Goal: Task Accomplishment & Management: Manage account settings

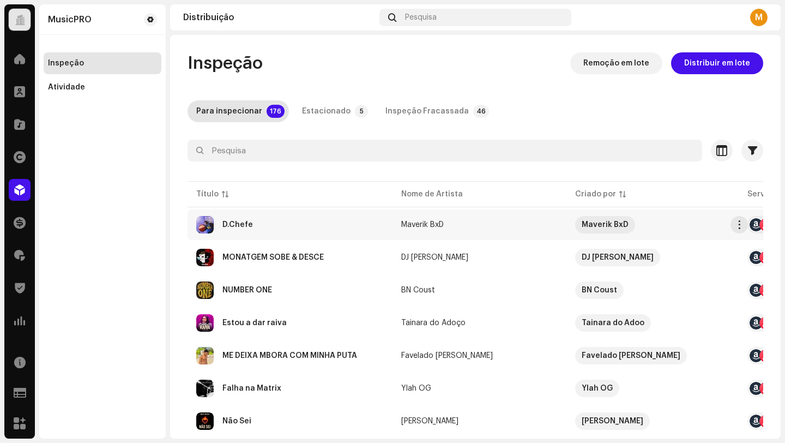
click at [307, 225] on div "D.Chefe" at bounding box center [290, 224] width 188 height 17
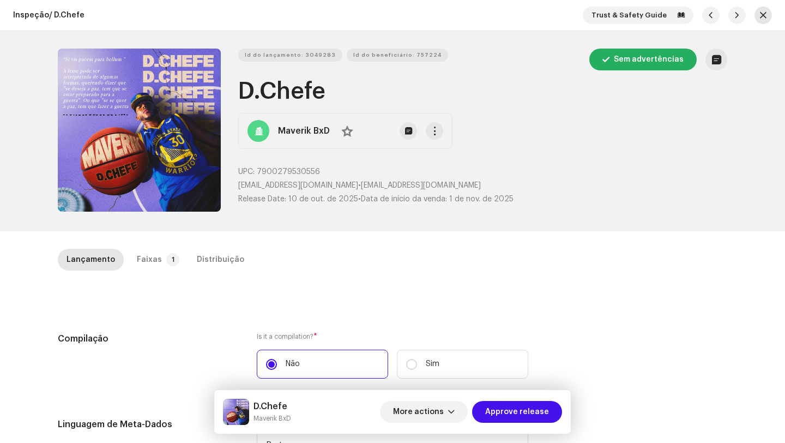
click at [758, 21] on button "button" at bounding box center [763, 15] width 17 height 17
click at [721, 164] on div "Confirmar Os detalhes do lançamento foram modificados. [PERSON_NAME] as alteraç…" at bounding box center [392, 221] width 785 height 443
click at [756, 8] on button "button" at bounding box center [763, 15] width 17 height 17
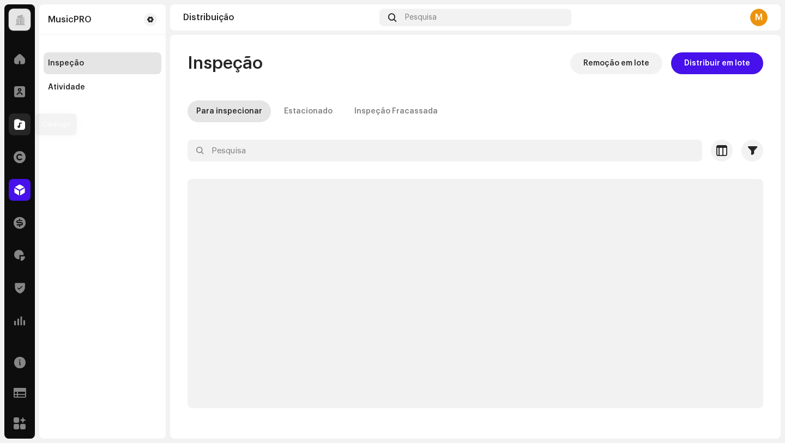
click at [16, 123] on span at bounding box center [19, 124] width 11 height 9
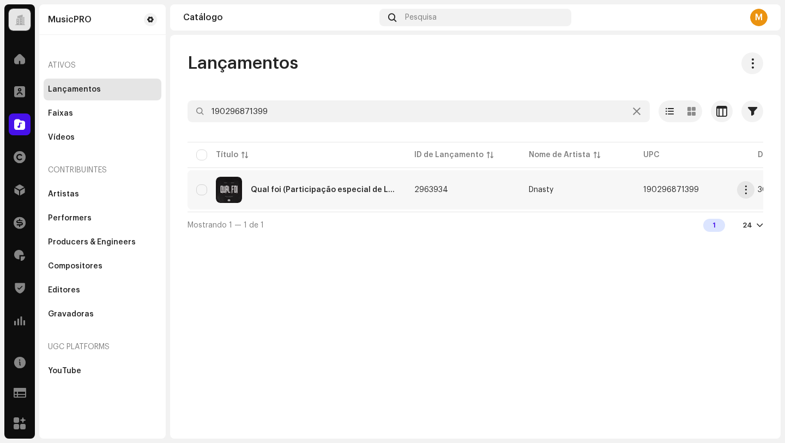
click at [368, 185] on div "Qual foi (Participação especial de L7NNON)" at bounding box center [296, 190] width 201 height 26
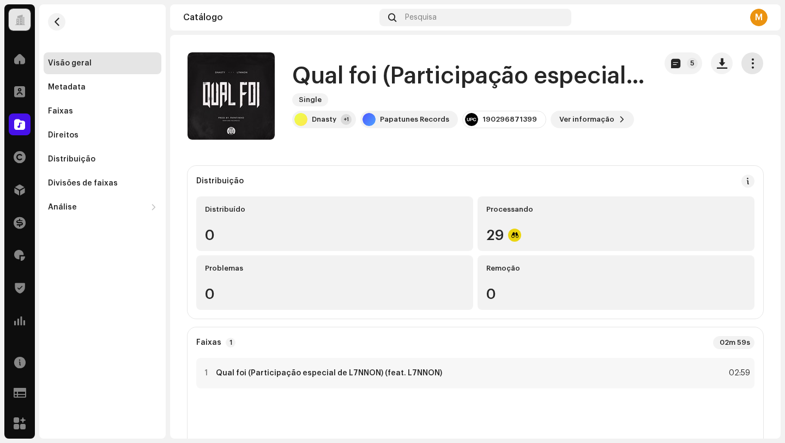
click at [748, 62] on span "button" at bounding box center [753, 63] width 10 height 9
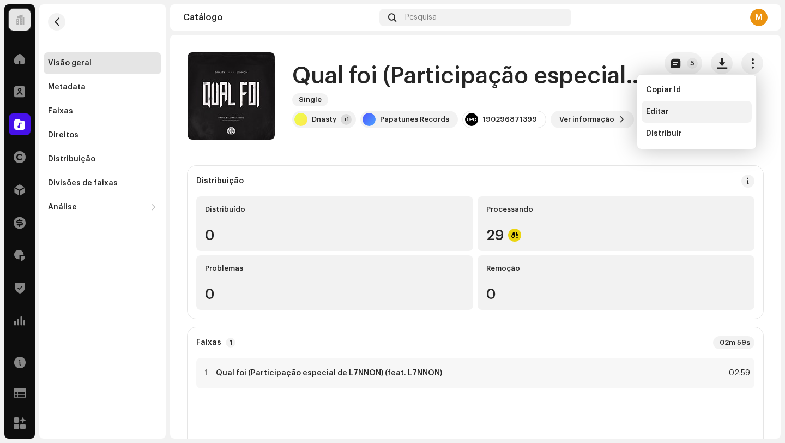
click at [692, 118] on div "Editar" at bounding box center [697, 112] width 110 height 22
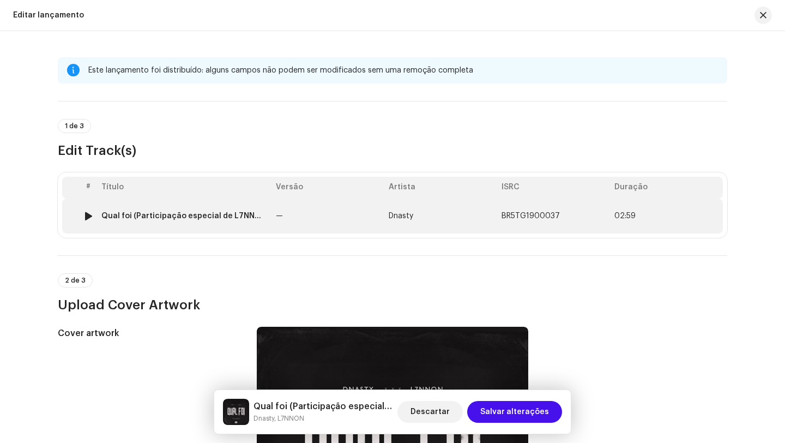
click at [282, 221] on td "—" at bounding box center [328, 215] width 113 height 35
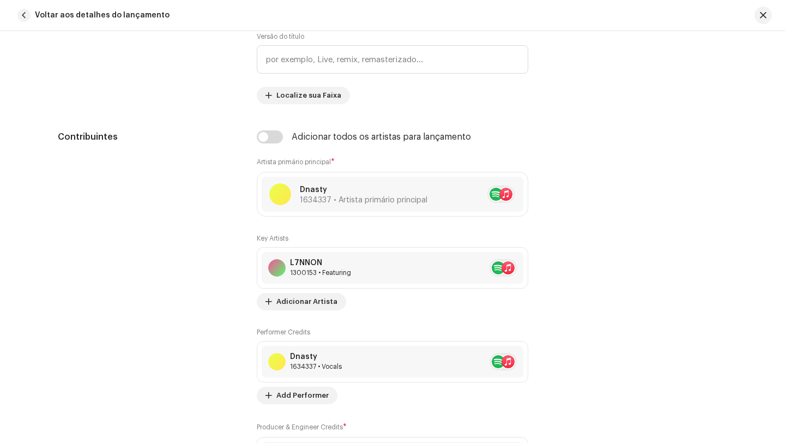
scroll to position [687, 0]
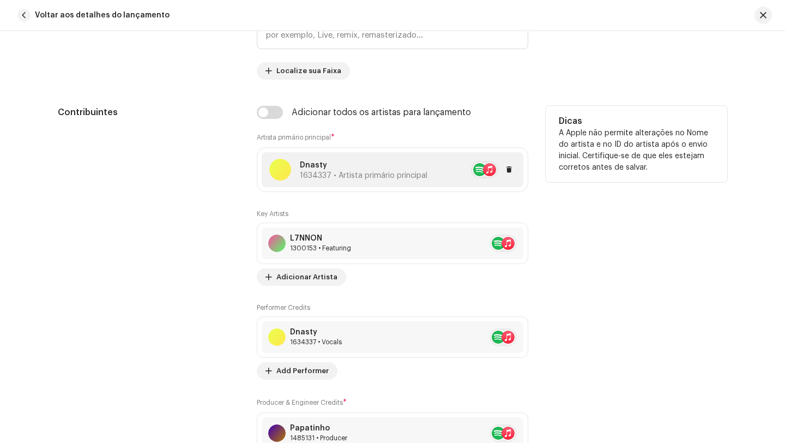
click at [382, 167] on p "Dnasty" at bounding box center [364, 165] width 128 height 11
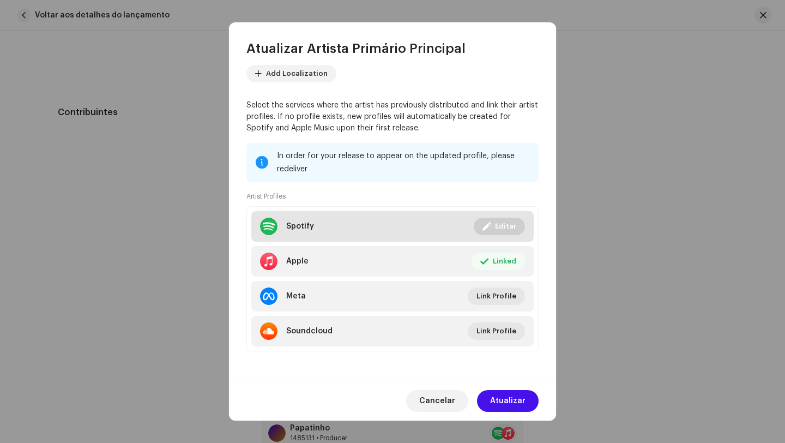
scroll to position [65, 0]
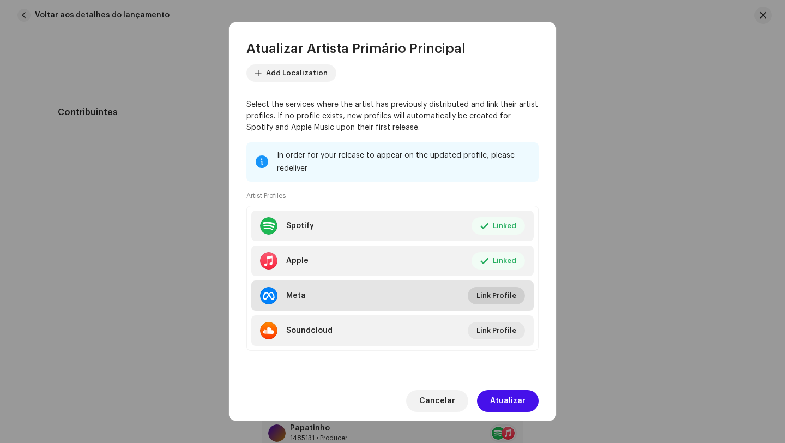
click at [495, 296] on span "Link Profile" at bounding box center [497, 296] width 40 height 22
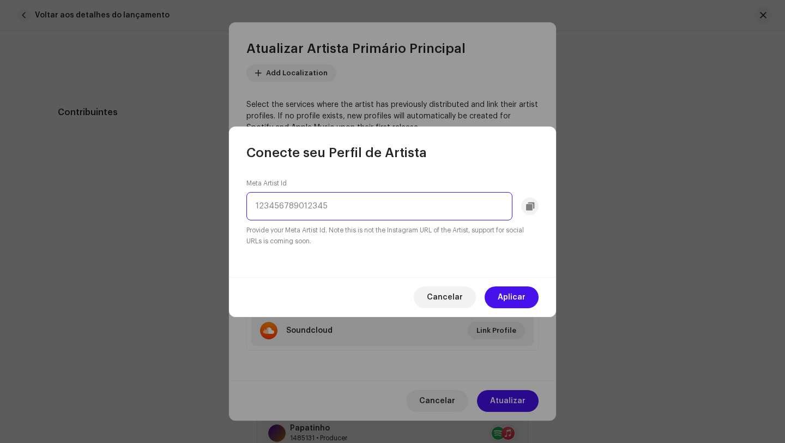
click at [311, 211] on input at bounding box center [379, 206] width 266 height 28
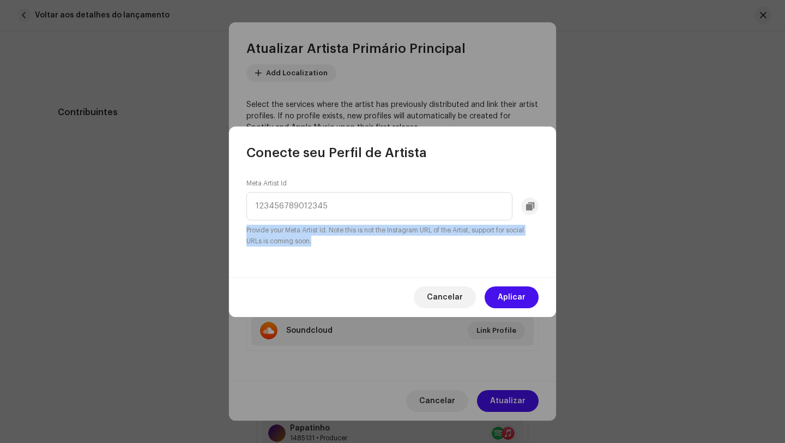
drag, startPoint x: 315, startPoint y: 242, endPoint x: 232, endPoint y: 231, distance: 83.7
click at [232, 231] on div "Meta Artist Id Provide your Meta Artist Id. Note this is not the Instagram URL …" at bounding box center [392, 219] width 327 height 116
copy small "Provide your Meta Artist Id. Note this is not the Instagram URL of the Artist, …"
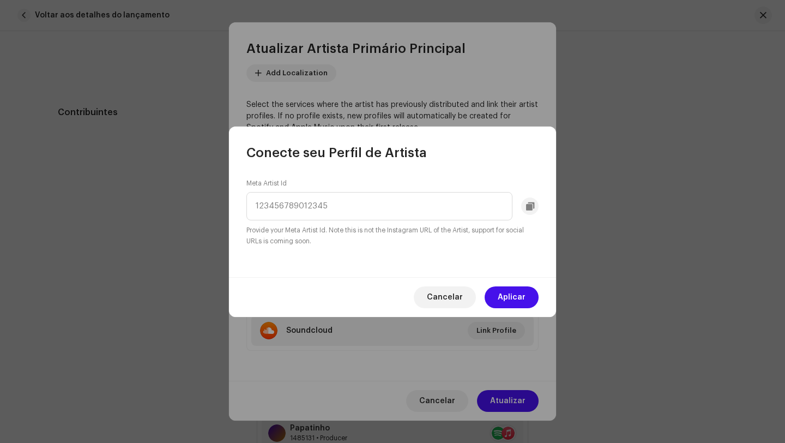
click at [316, 179] on div "Meta Artist Id Provide your Meta Artist Id. Note this is not the Instagram URL …" at bounding box center [392, 213] width 292 height 68
drag, startPoint x: 293, startPoint y: 185, endPoint x: 239, endPoint y: 183, distance: 54.0
click at [239, 183] on div "Meta Artist Id Provide your Meta Artist Id. Note this is not the Instagram URL …" at bounding box center [392, 219] width 327 height 116
copy label "Meta Artist Id"
